Goal: Task Accomplishment & Management: Manage account settings

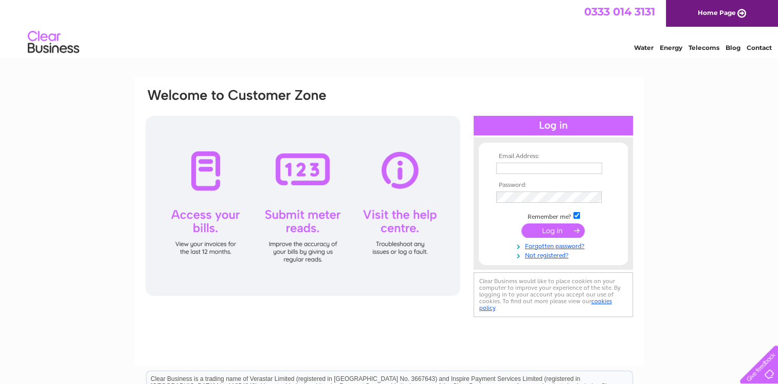
type input "john.clements@northernservices.co.uk"
click at [209, 181] on div at bounding box center [303, 206] width 315 height 180
click at [543, 228] on input "submit" at bounding box center [552, 230] width 63 height 14
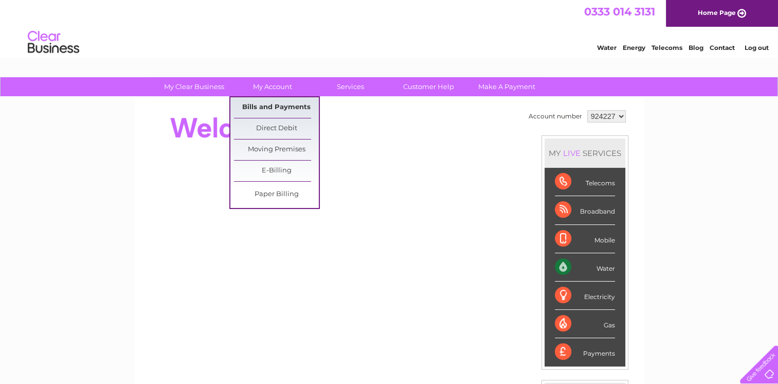
click at [269, 110] on link "Bills and Payments" at bounding box center [276, 107] width 85 height 21
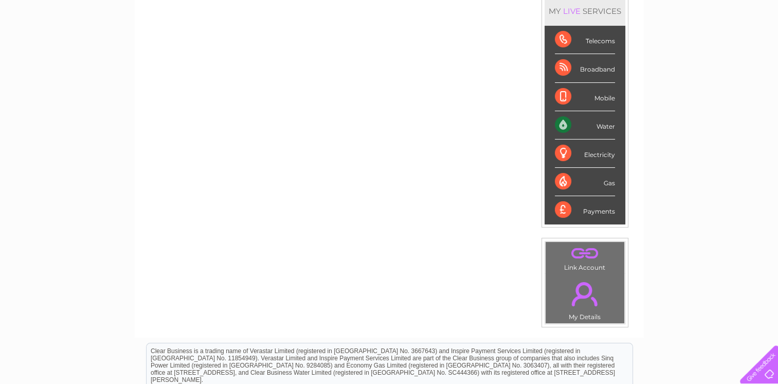
scroll to position [206, 0]
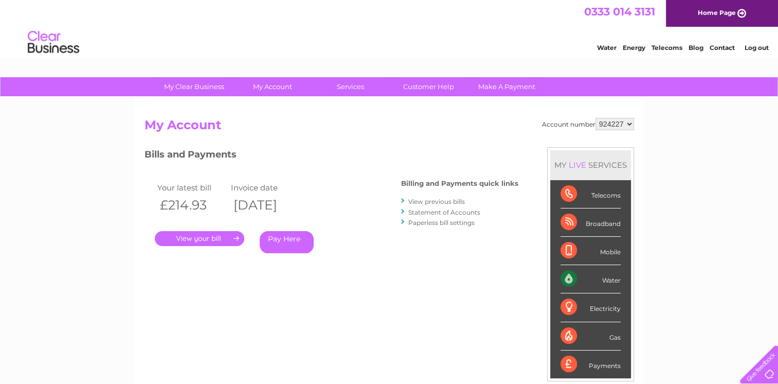
click at [233, 240] on link "." at bounding box center [199, 238] width 89 height 15
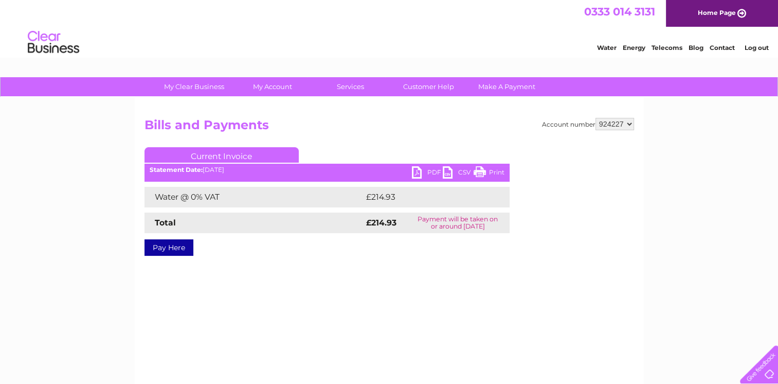
click at [425, 171] on link "PDF" at bounding box center [427, 173] width 31 height 15
